Goal: Information Seeking & Learning: Learn about a topic

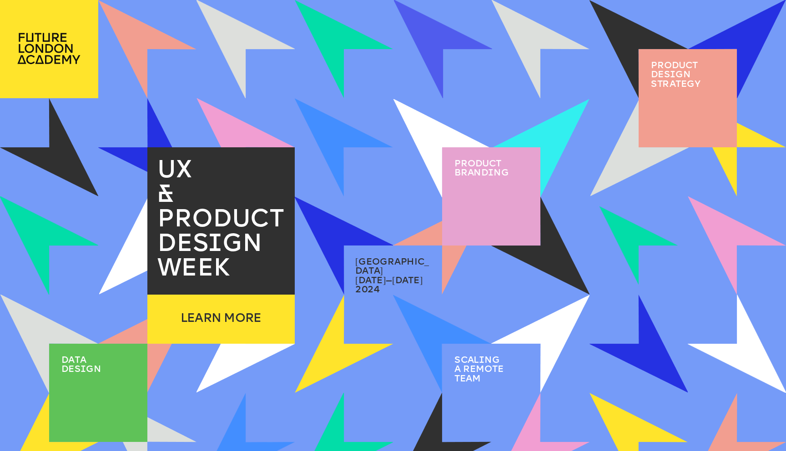
click at [616, 218] on img at bounding box center [638, 245] width 79 height 79
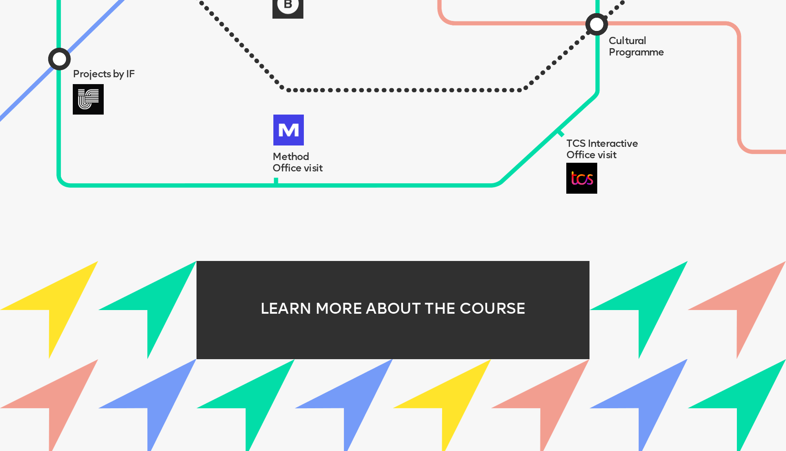
scroll to position [1095, 0]
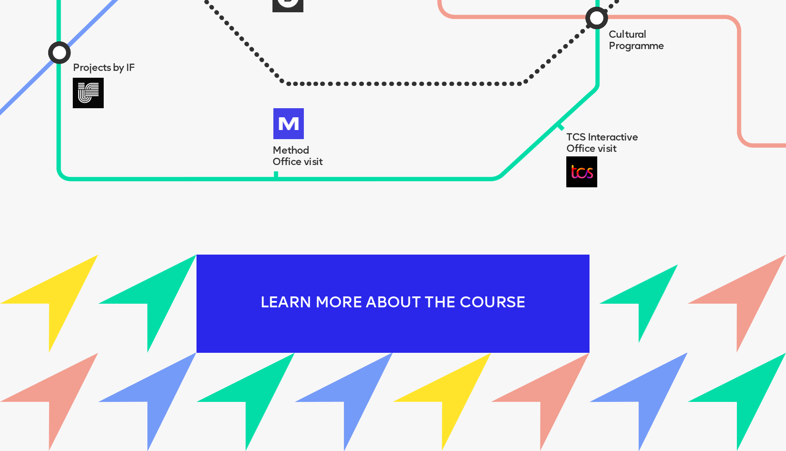
click at [506, 291] on div "LEARN MORE ABOUT THE COURSE" at bounding box center [392, 304] width 393 height 98
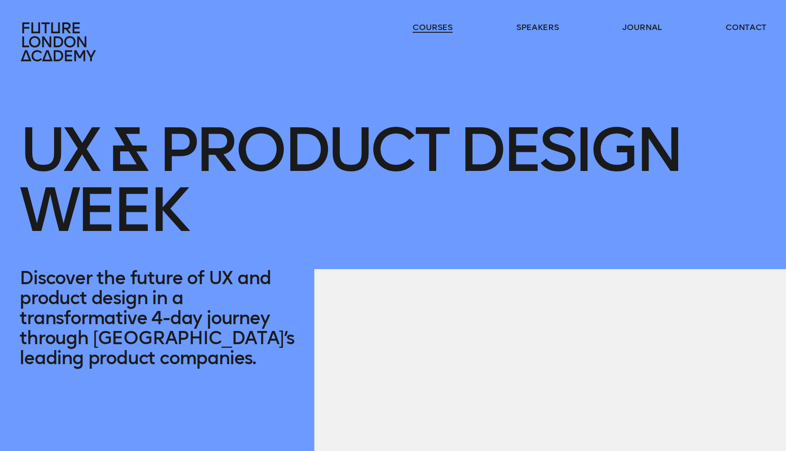
click at [429, 21] on header "courses speakers journal contact" at bounding box center [393, 31] width 786 height 62
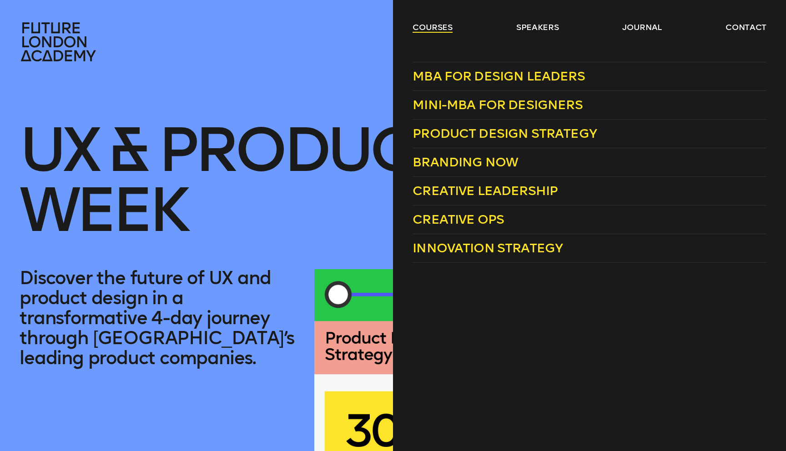
click at [430, 29] on link "courses" at bounding box center [432, 27] width 40 height 11
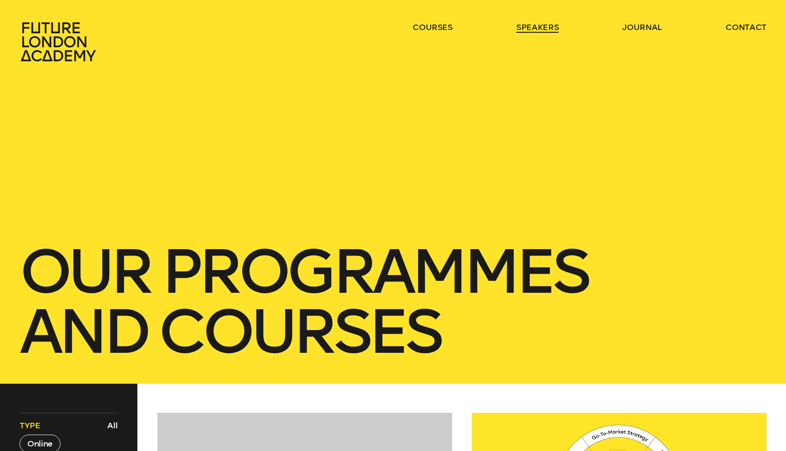
click at [535, 27] on link "speakers" at bounding box center [537, 27] width 42 height 11
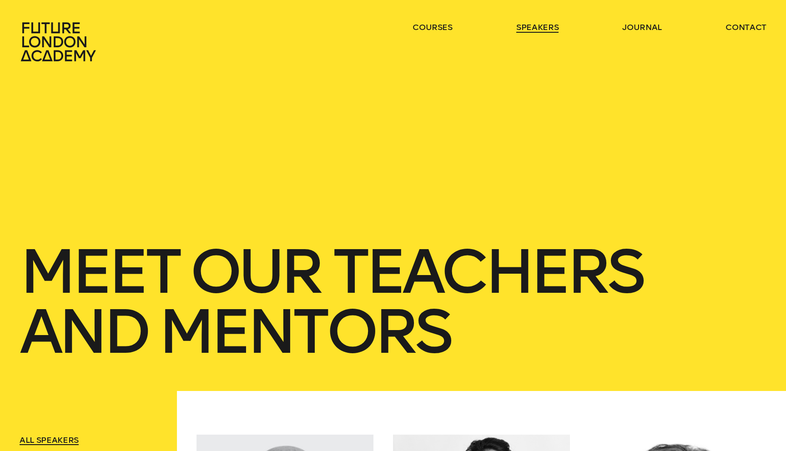
click at [533, 27] on link "speakers" at bounding box center [537, 27] width 42 height 11
